Goal: Find specific page/section: Find specific page/section

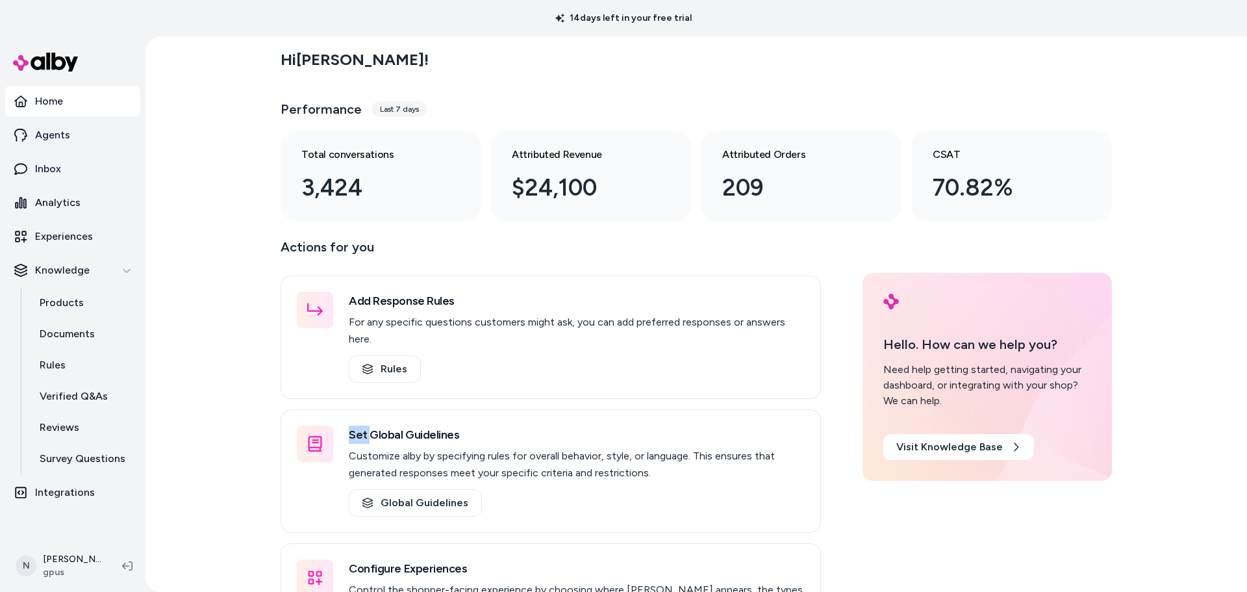
click at [215, 433] on div "Hi [PERSON_NAME] ! Performance Last 7 days Total conversations 3,424 Attributed…" at bounding box center [697, 313] width 1102 height 555
click at [214, 434] on div "Hi [PERSON_NAME] ! Performance Last 7 days Total conversations 3,424 Attributed…" at bounding box center [697, 313] width 1102 height 555
click at [240, 503] on div "Hi [PERSON_NAME] ! Performance Last 7 days Total conversations 3,424 Attributed…" at bounding box center [697, 313] width 1102 height 555
click at [223, 362] on div "Hi [PERSON_NAME] ! Performance Last 7 days Total conversations 3,424 Attributed…" at bounding box center [697, 313] width 1102 height 555
click at [223, 270] on div "Hi [PERSON_NAME] ! Performance Last 7 days Total conversations 3,424 Attributed…" at bounding box center [697, 313] width 1102 height 555
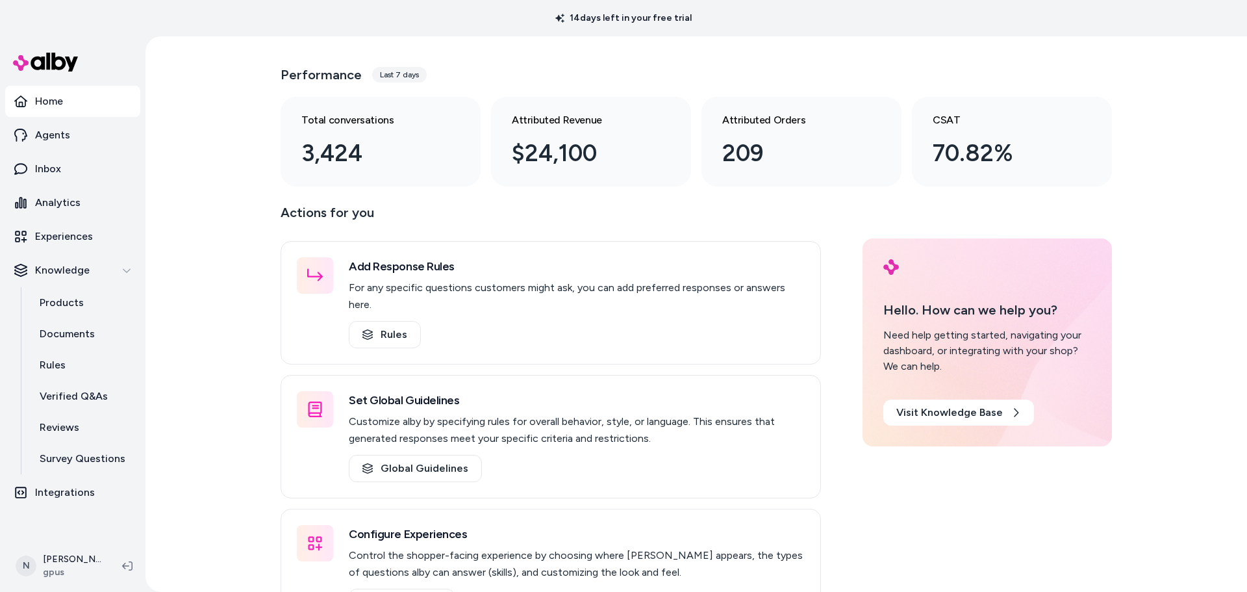
scroll to position [65, 0]
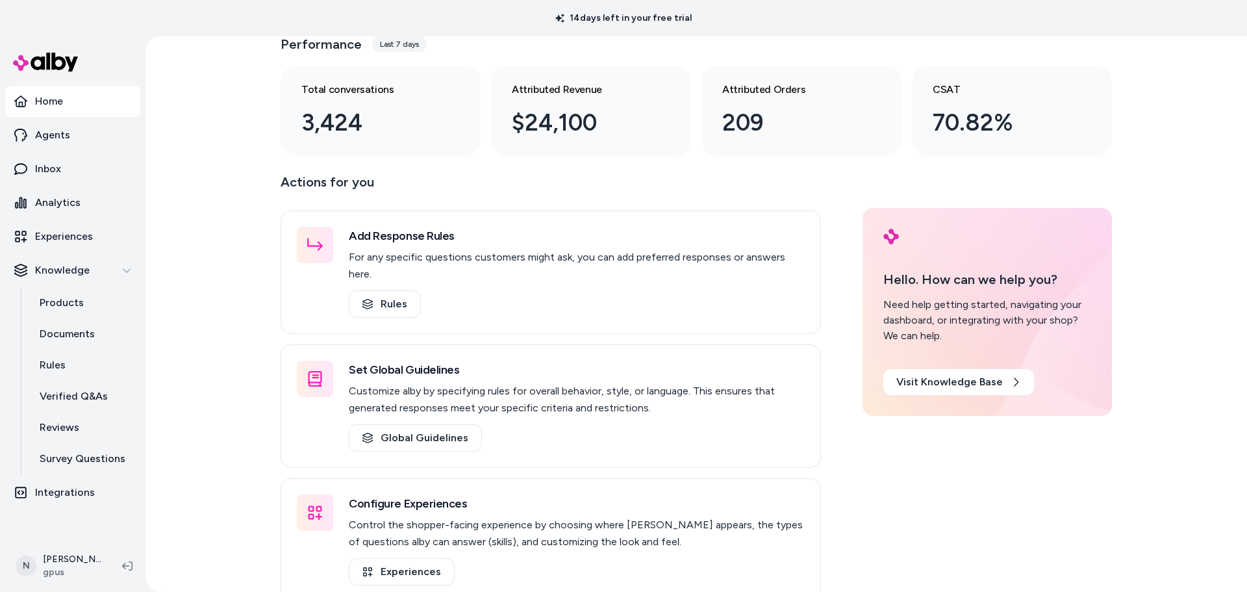
click at [199, 377] on div "Hi [PERSON_NAME] ! Performance Last 7 days Total conversations 3,424 Attributed…" at bounding box center [697, 313] width 1102 height 555
click at [47, 204] on p "Analytics" at bounding box center [57, 203] width 45 height 16
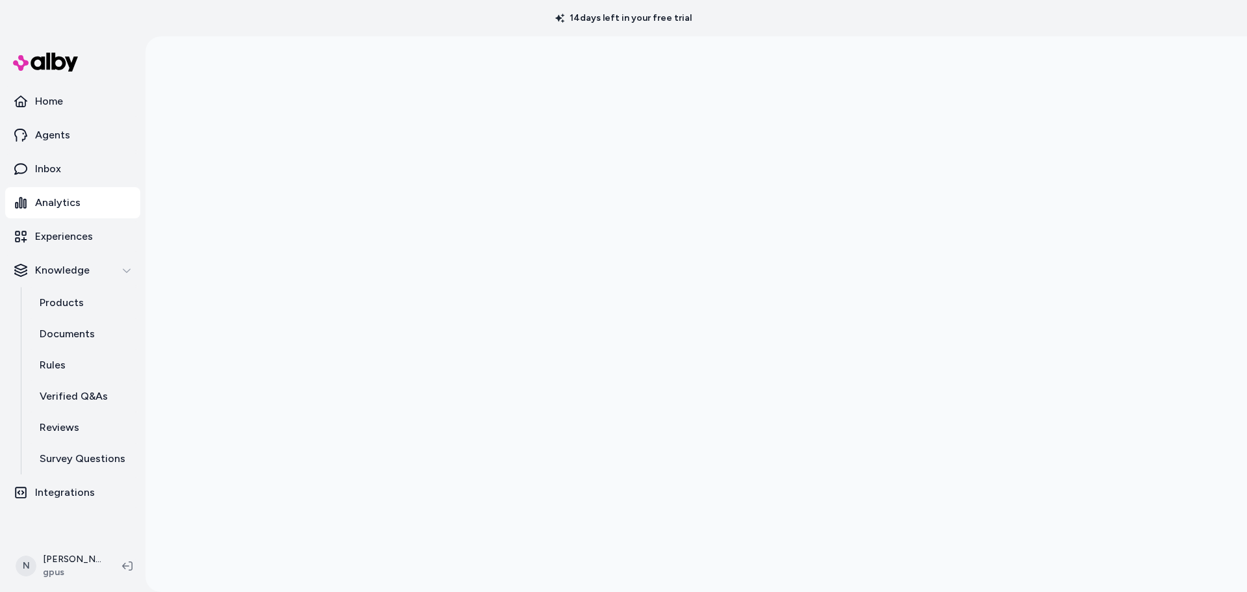
click at [228, 362] on div at bounding box center [697, 296] width 1102 height 592
click at [255, 322] on div at bounding box center [697, 296] width 1102 height 592
click at [206, 328] on div at bounding box center [697, 296] width 1102 height 592
click at [251, 366] on div at bounding box center [697, 296] width 1102 height 592
